Goal: Check status: Check status

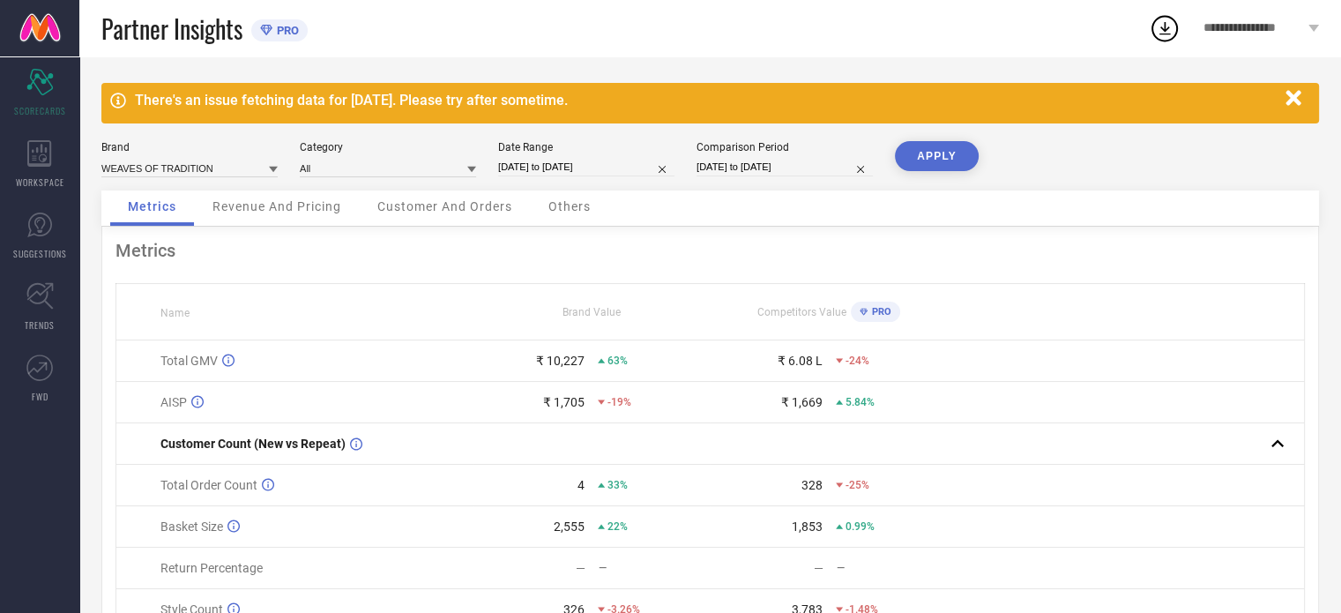
click at [561, 168] on input "[DATE] to [DATE]" at bounding box center [586, 167] width 176 height 19
select select "8"
select select "2025"
select select "9"
select select "2025"
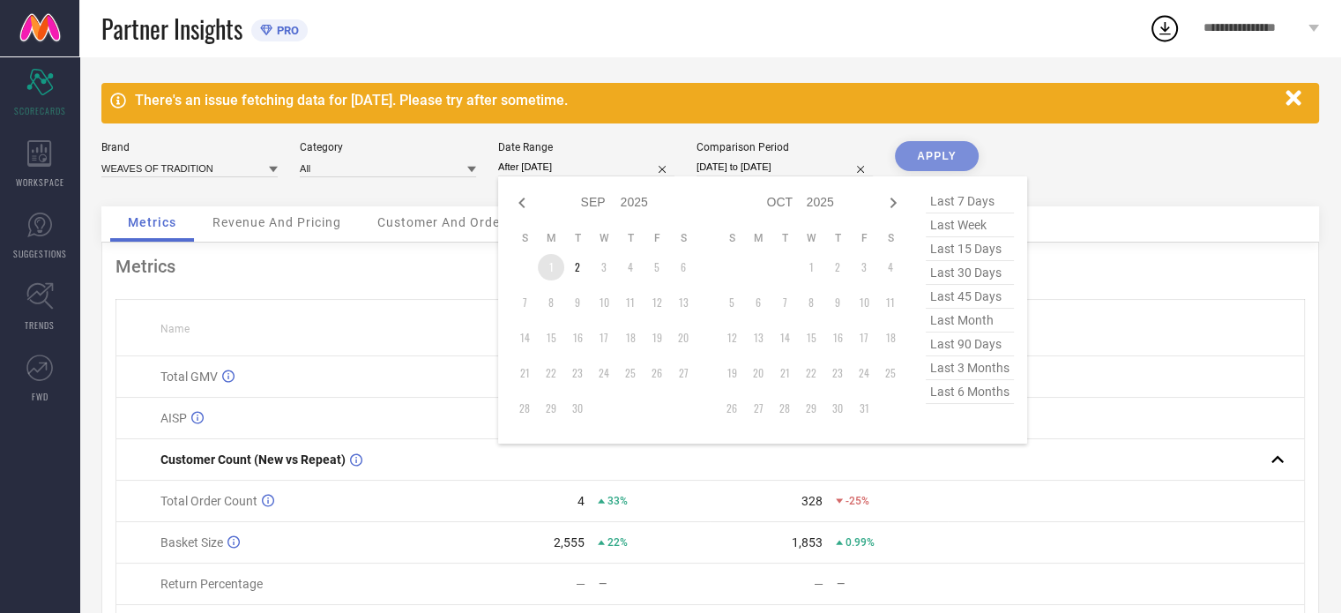
click at [548, 267] on td "1" at bounding box center [551, 267] width 26 height 26
type input "[DATE] to [DATE]"
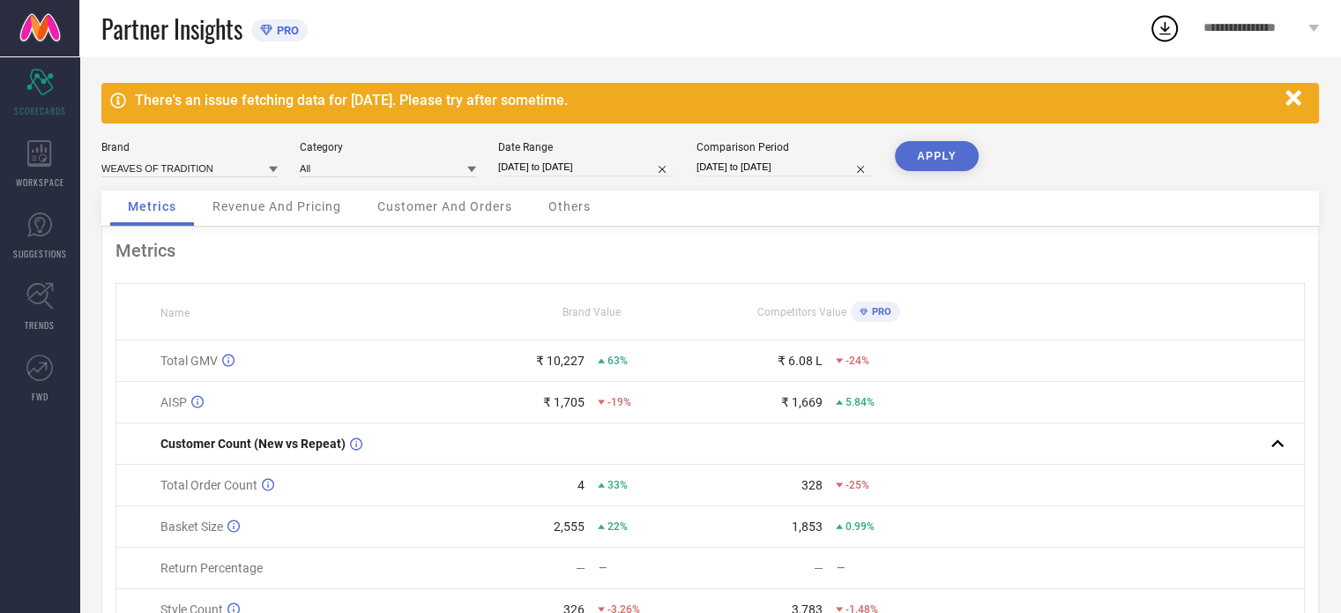
click at [945, 154] on button "APPLY" at bounding box center [937, 156] width 84 height 30
click at [792, 158] on input "[DATE] to [DATE]" at bounding box center [784, 167] width 176 height 19
select select "7"
select select "2025"
select select "8"
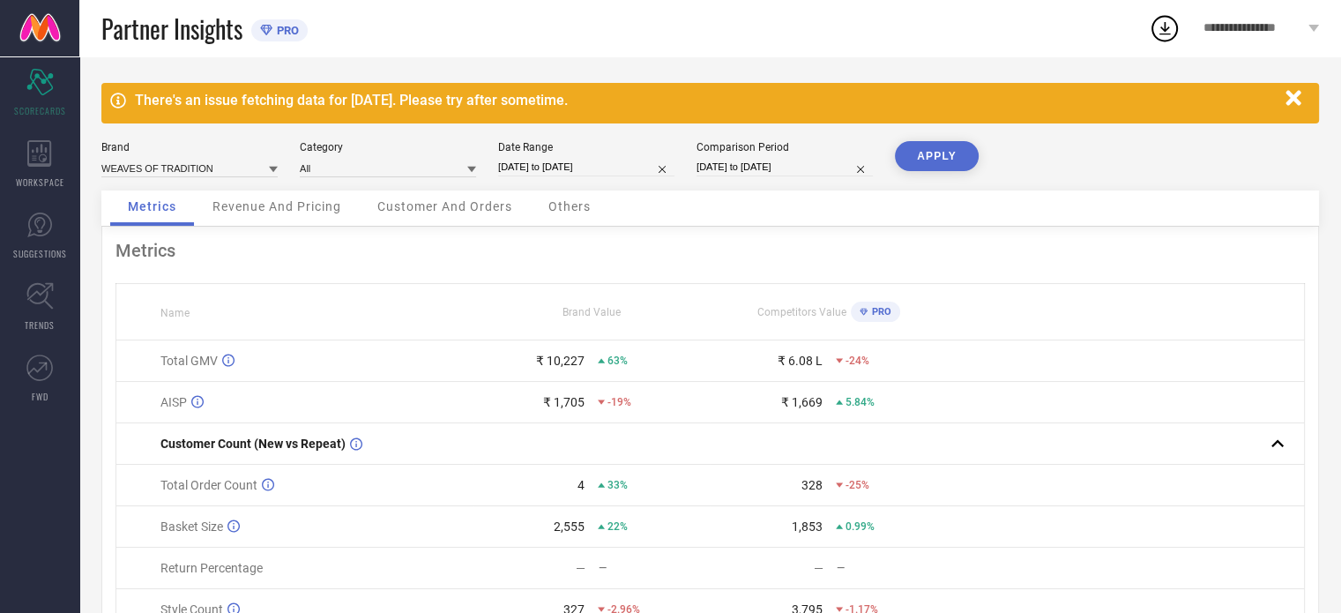
select select "2025"
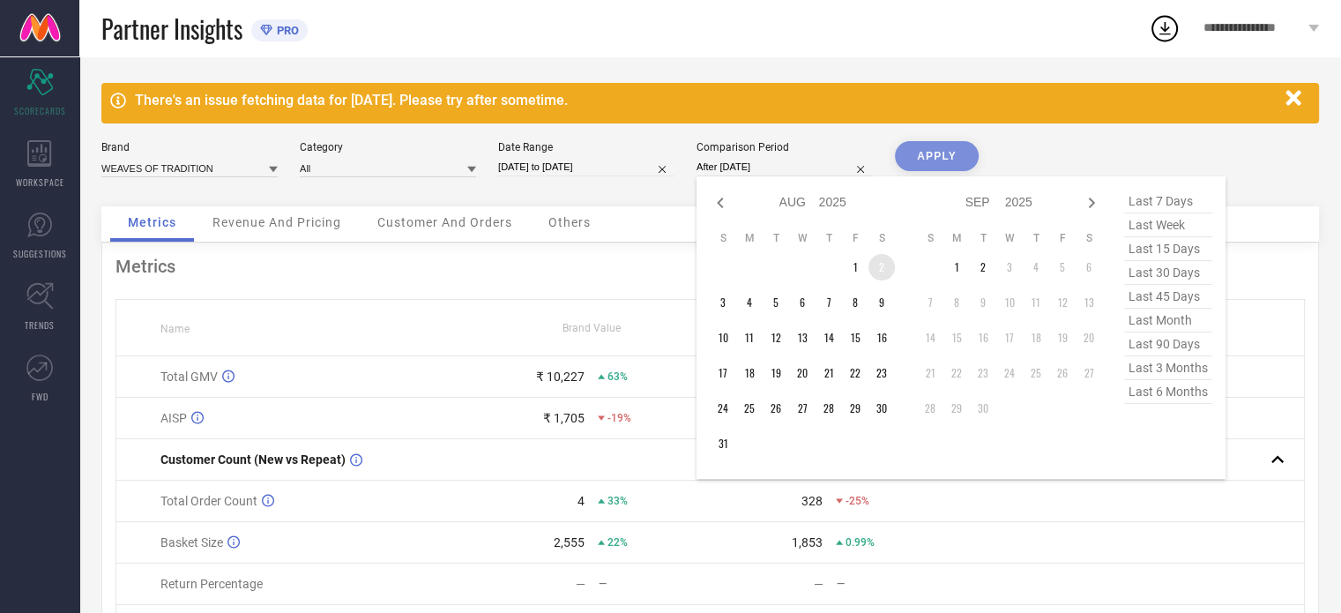
click at [885, 271] on td "2" at bounding box center [881, 267] width 26 height 26
type input "[DATE] to [DATE]"
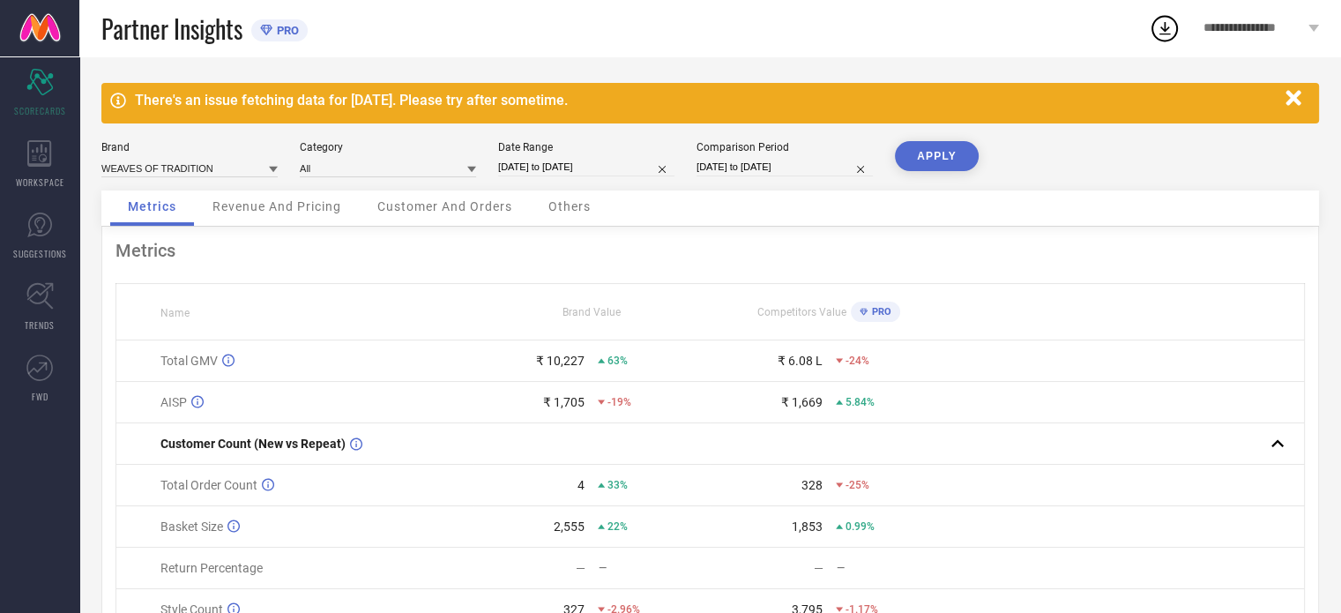
click at [935, 155] on button "APPLY" at bounding box center [937, 156] width 84 height 30
select select "8"
select select "2025"
select select "9"
select select "2025"
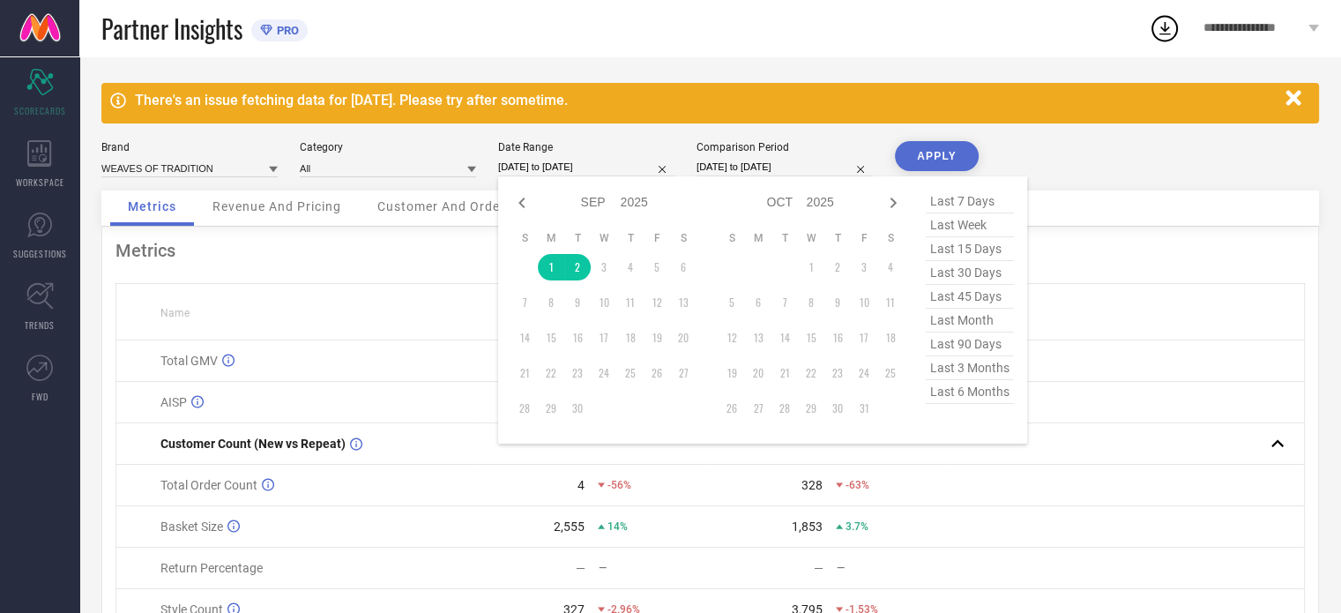
click at [606, 165] on input "[DATE] to [DATE]" at bounding box center [586, 167] width 176 height 19
click at [519, 192] on icon at bounding box center [521, 202] width 21 height 21
select select "7"
select select "2025"
select select "8"
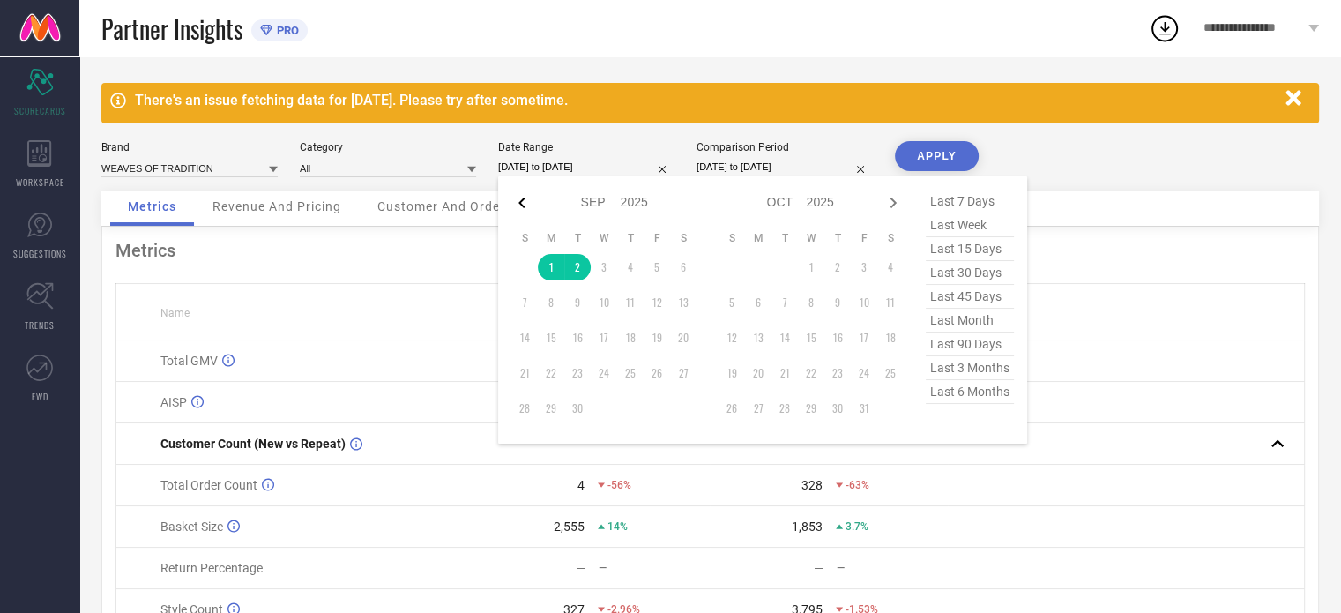
select select "2025"
click at [519, 196] on icon at bounding box center [521, 202] width 21 height 21
select select "6"
select select "2025"
select select "7"
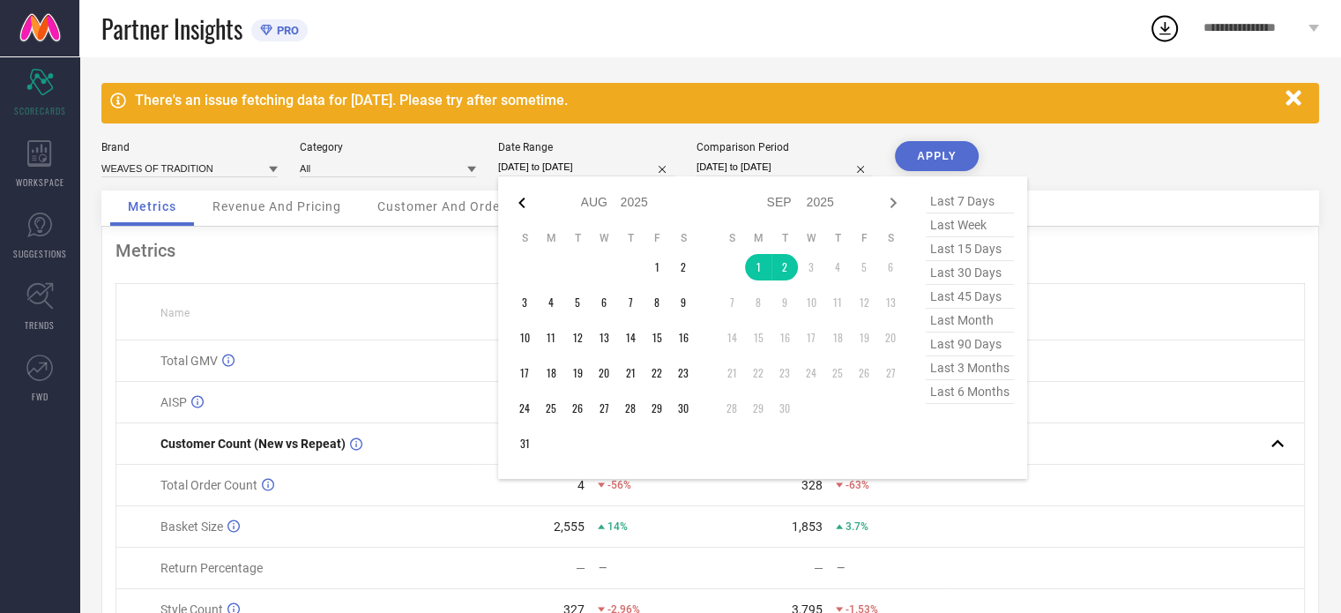
select select "2025"
click at [519, 196] on icon at bounding box center [521, 202] width 21 height 21
select select "5"
select select "2025"
select select "6"
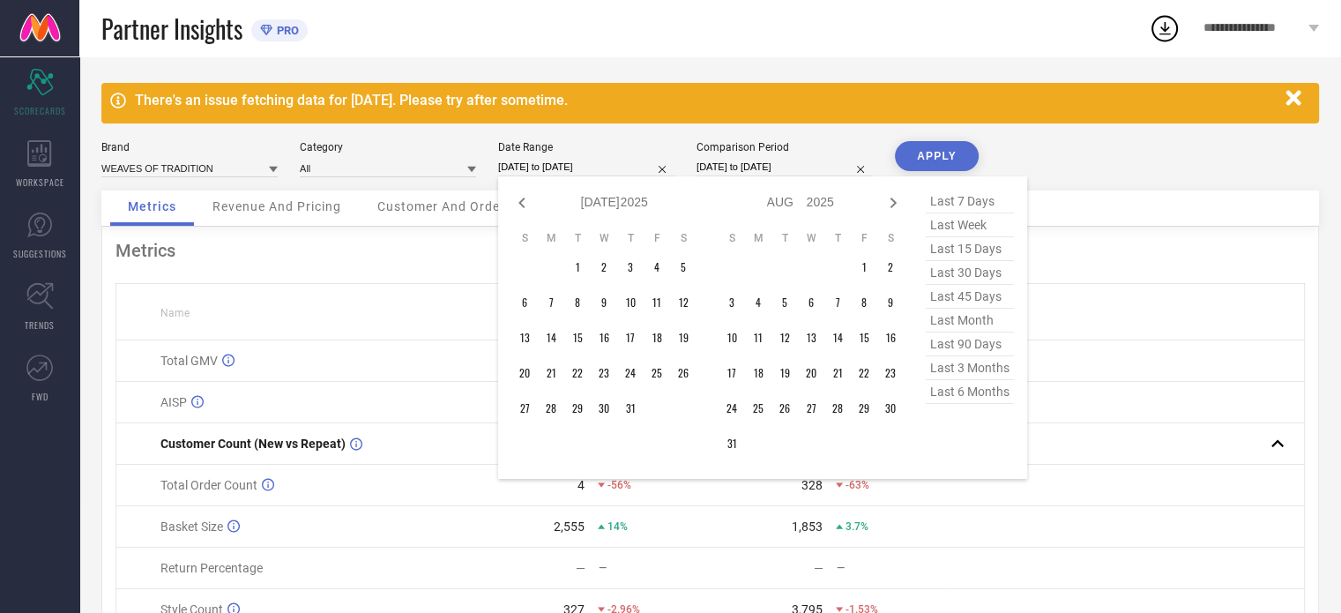
select select "2025"
click at [523, 266] on td "1" at bounding box center [524, 267] width 26 height 26
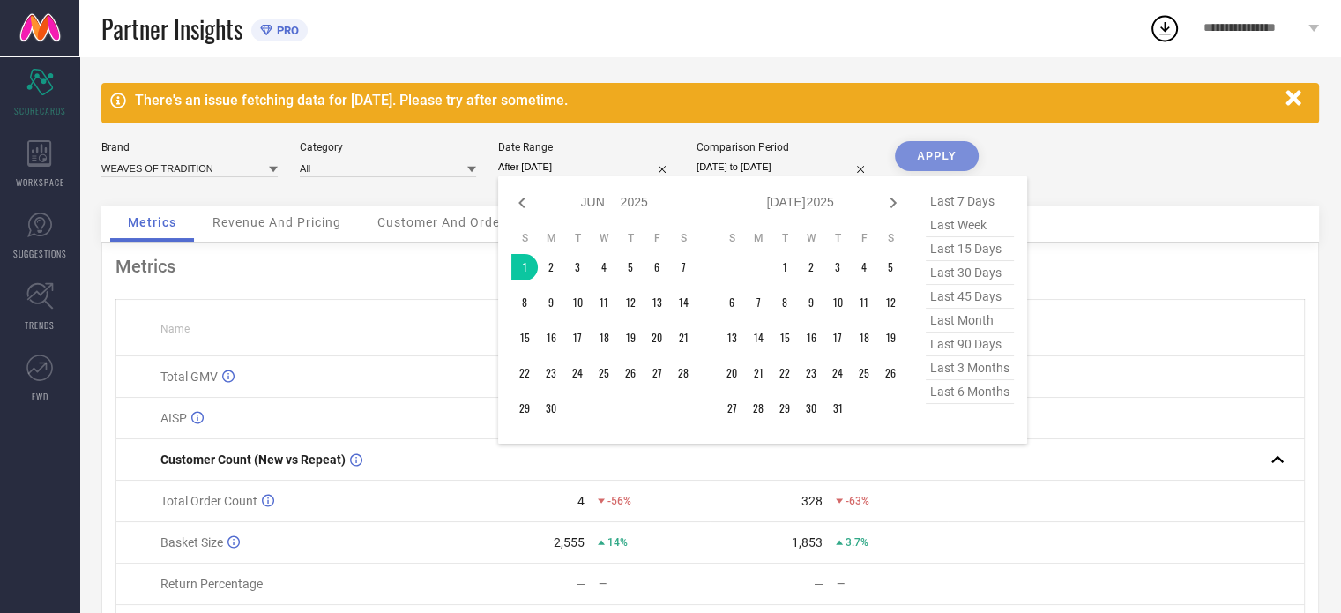
click at [950, 345] on span "last 90 days" at bounding box center [970, 344] width 88 height 24
type input "[DATE] to [DATE]"
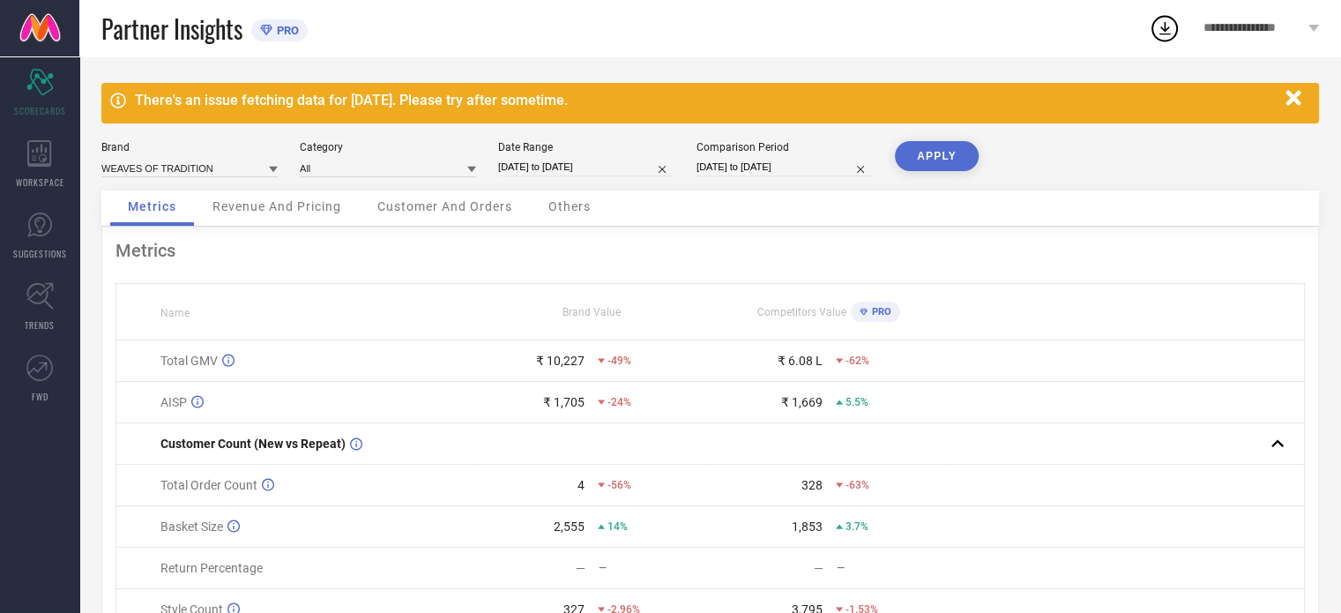
click at [919, 165] on button "APPLY" at bounding box center [937, 156] width 84 height 30
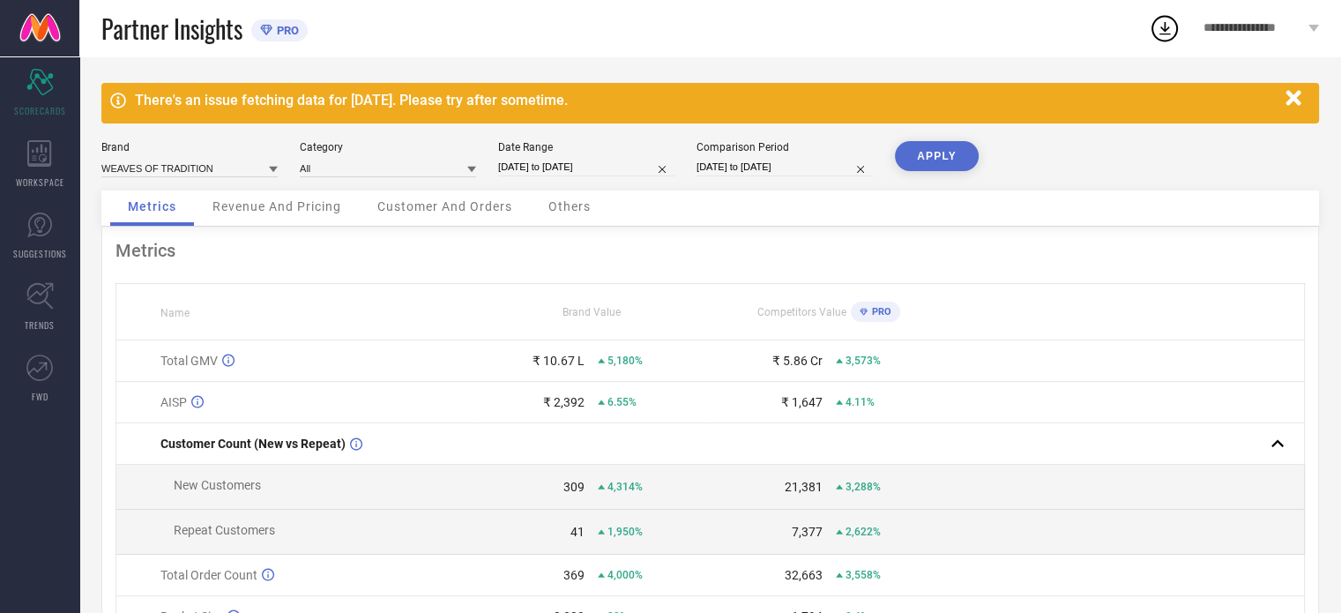
scroll to position [185, 0]
